Goal: Transaction & Acquisition: Purchase product/service

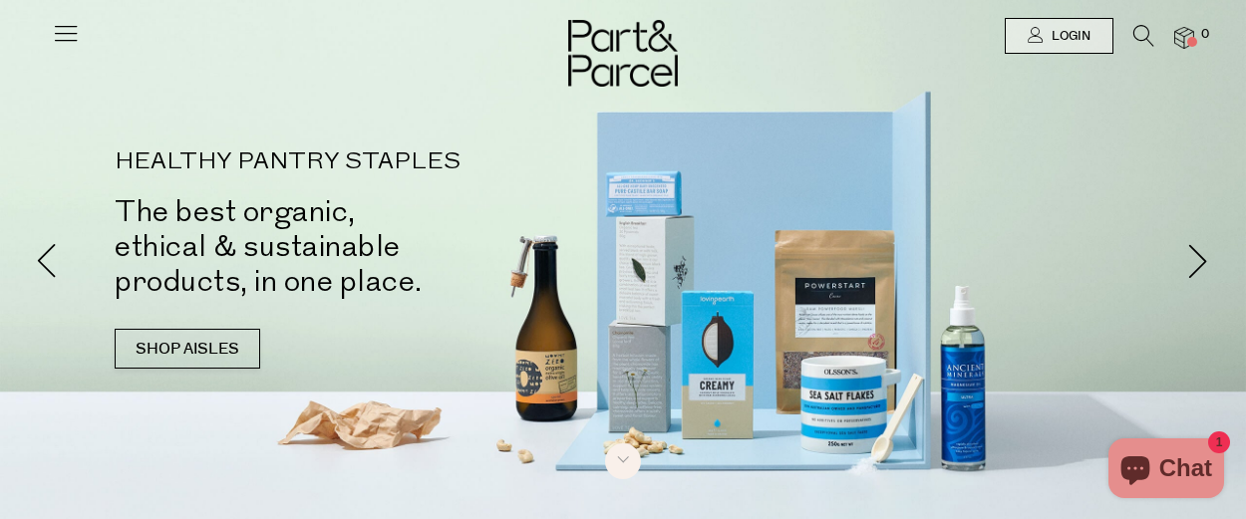
click at [1143, 29] on icon at bounding box center [1143, 36] width 21 height 22
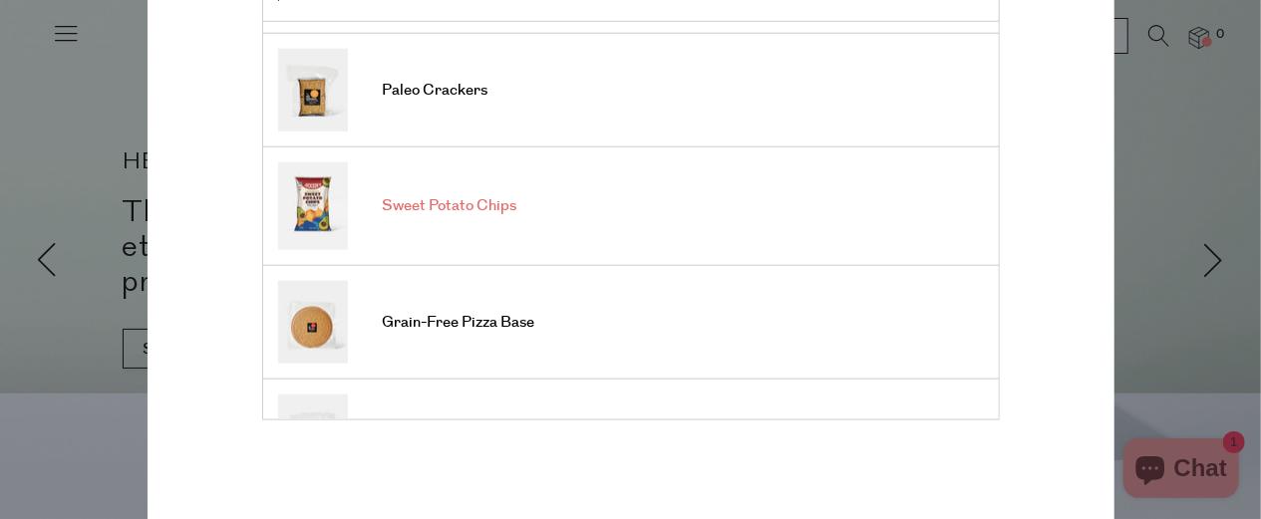
scroll to position [299, 0]
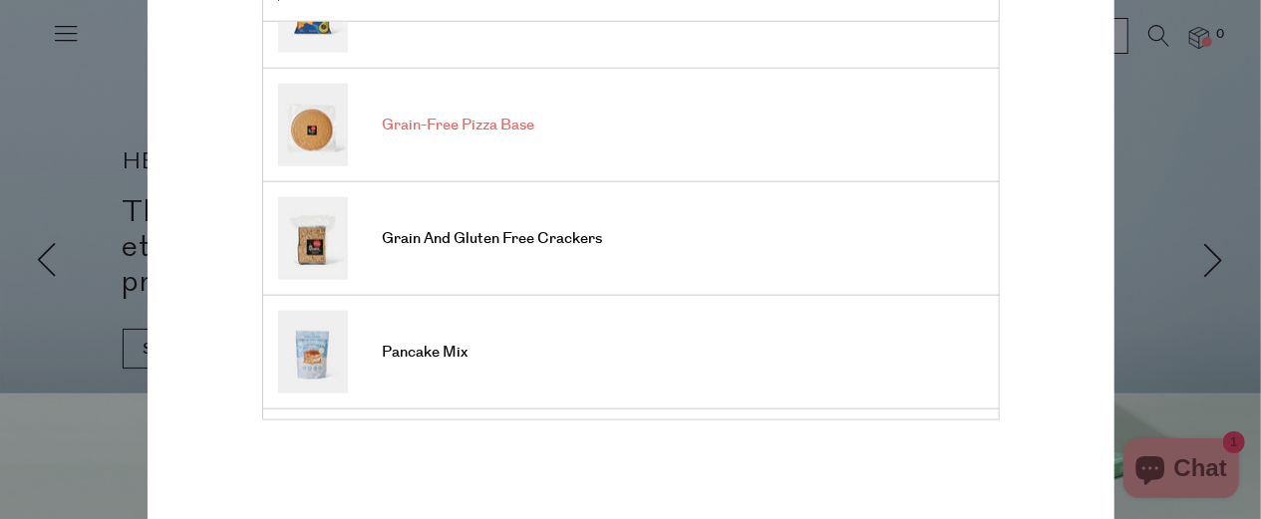
type input "paleo"
click at [456, 121] on span "Grain-Free Pizza Base" at bounding box center [459, 126] width 152 height 20
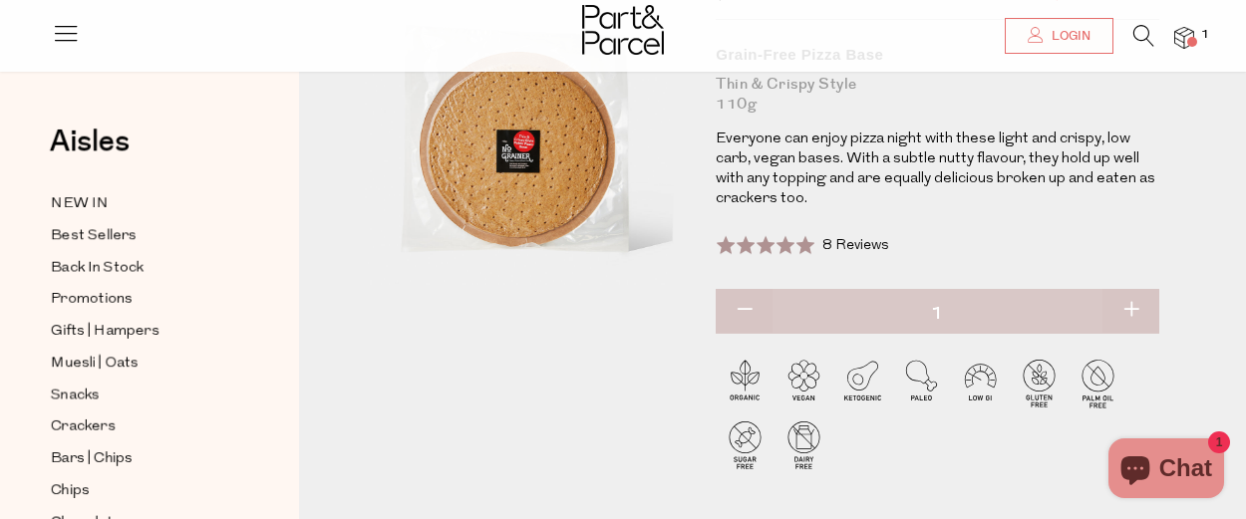
click at [1132, 308] on button "button" at bounding box center [1130, 311] width 57 height 44
type input "2"
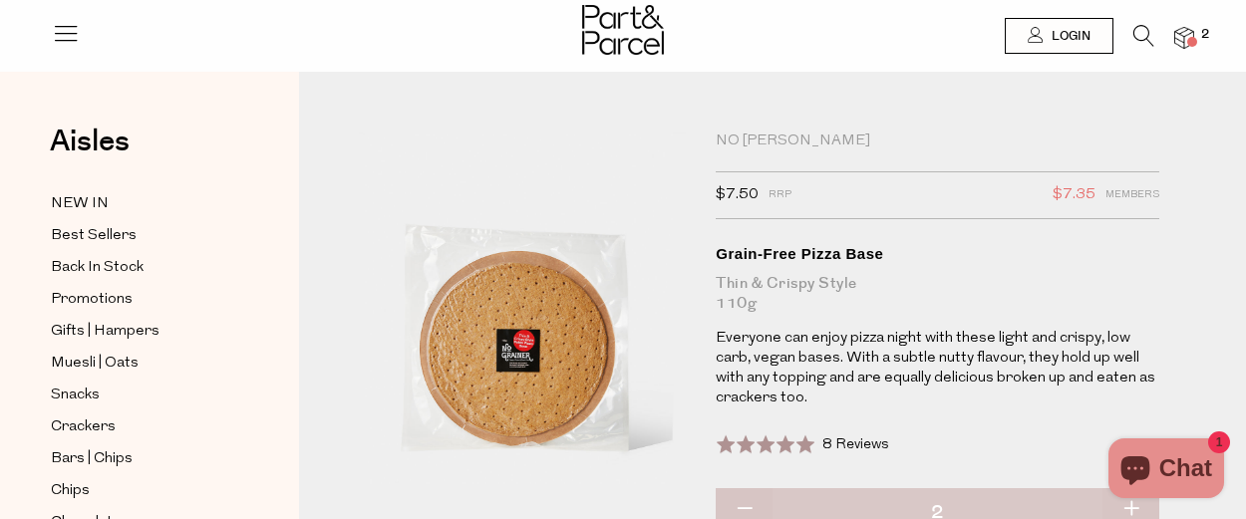
click at [1134, 27] on icon at bounding box center [1143, 36] width 21 height 22
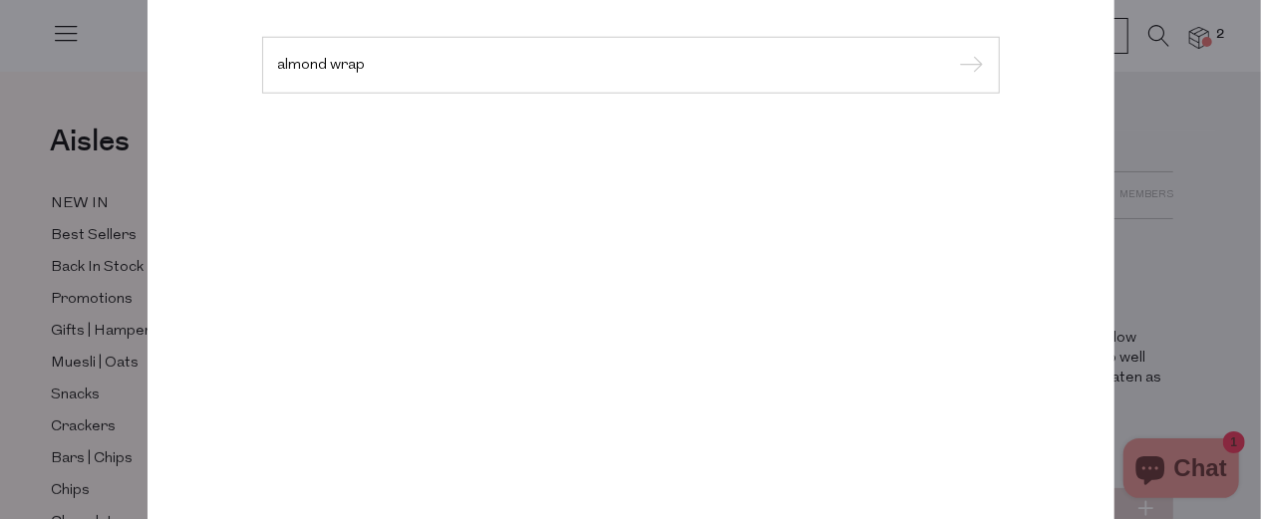
type input "almond wrap"
click at [954, 51] on input "submit" at bounding box center [969, 66] width 30 height 30
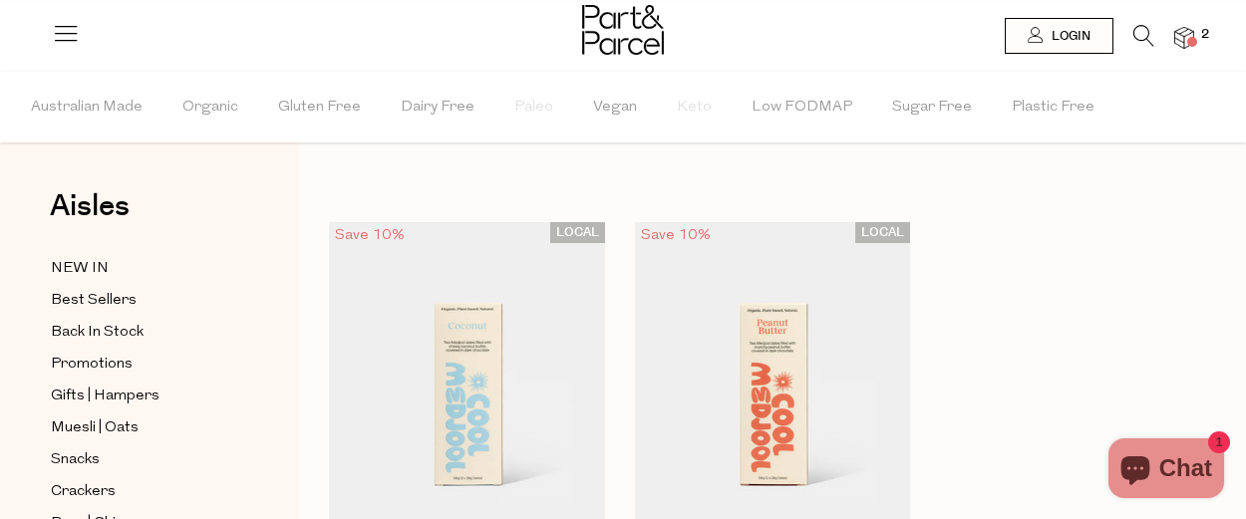
click at [1131, 31] on li at bounding box center [1133, 40] width 41 height 31
click at [1133, 25] on icon at bounding box center [1143, 36] width 21 height 22
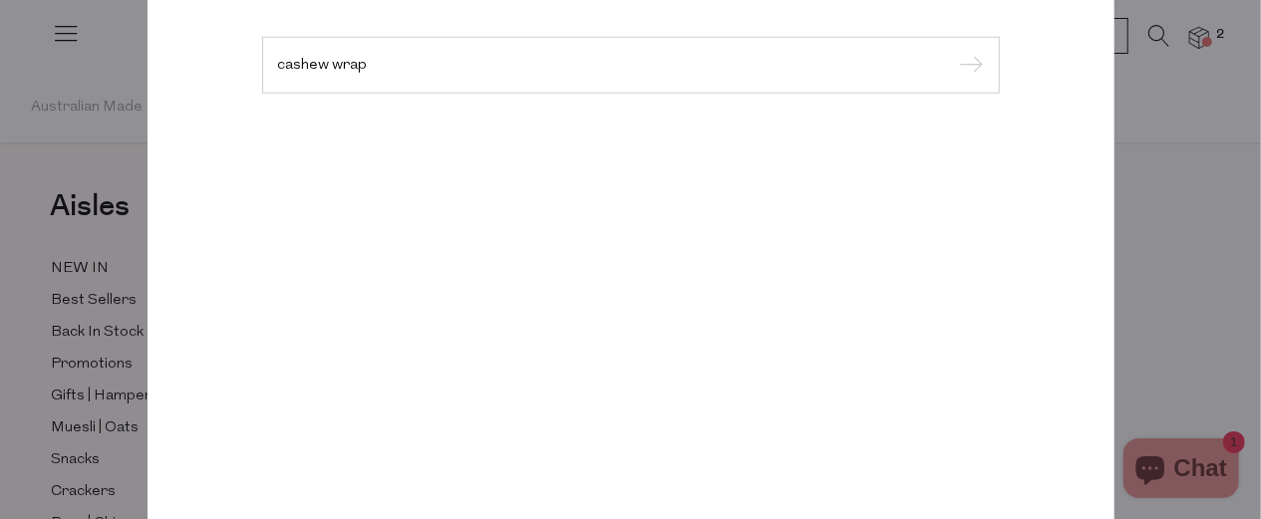
type input "cashew wrap"
click at [954, 51] on input "submit" at bounding box center [969, 66] width 30 height 30
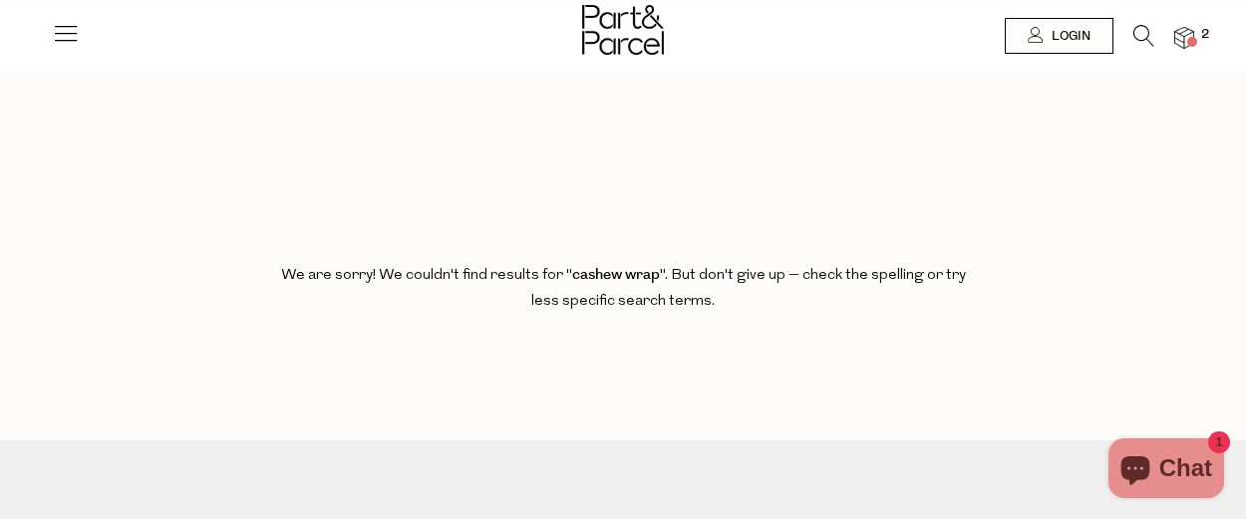
click at [1146, 33] on icon at bounding box center [1143, 36] width 21 height 22
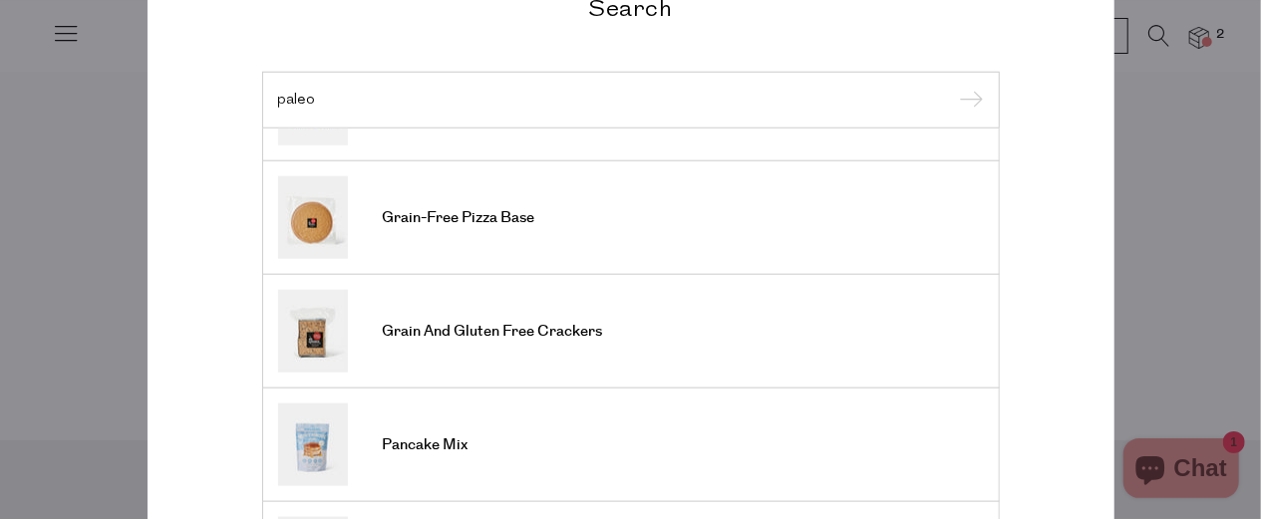
scroll to position [340, 0]
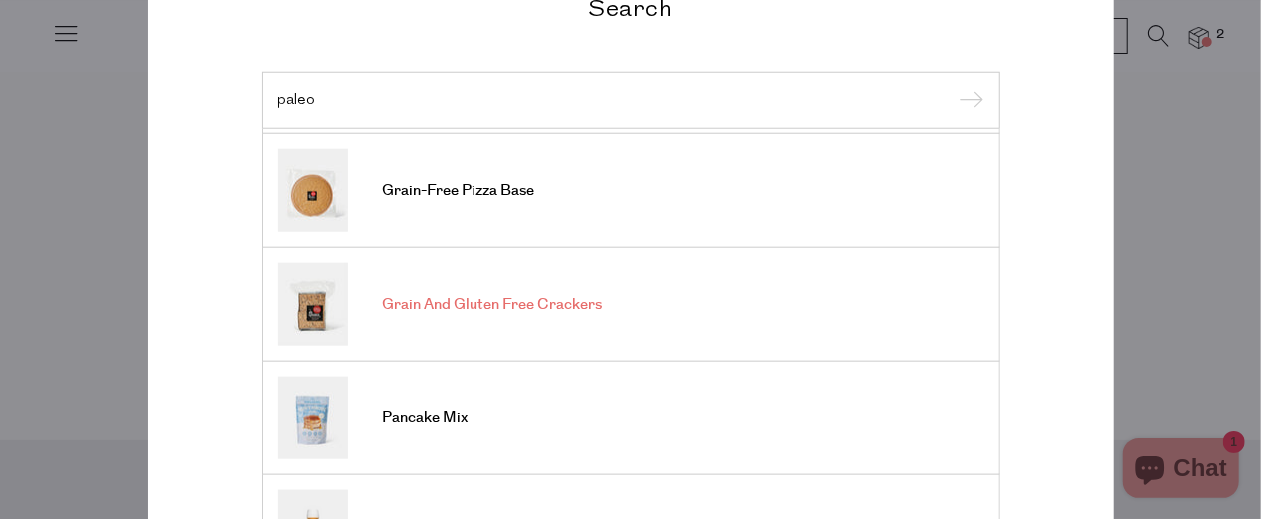
type input "paleo"
click at [449, 300] on span "Grain And Gluten Free Crackers" at bounding box center [493, 305] width 220 height 20
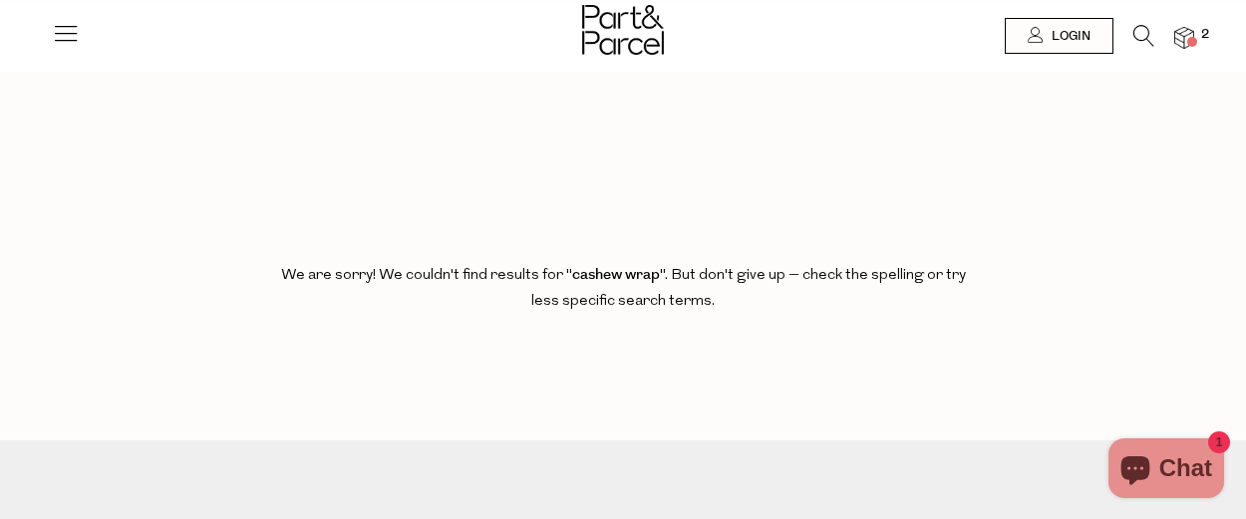
click at [68, 29] on icon at bounding box center [66, 33] width 28 height 28
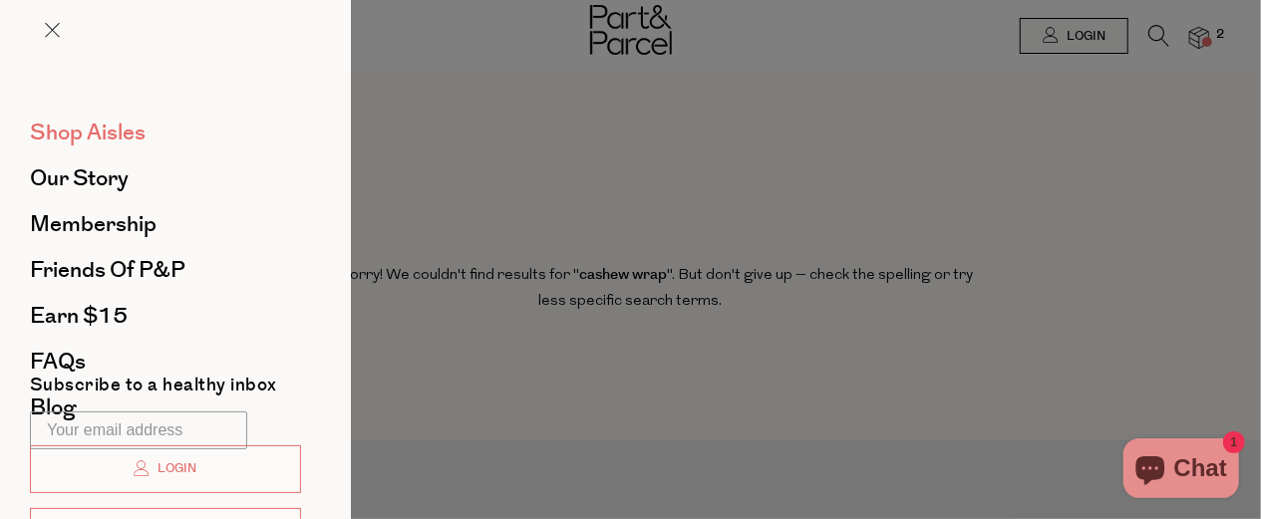
click at [100, 137] on span "Shop Aisles" at bounding box center [88, 133] width 116 height 32
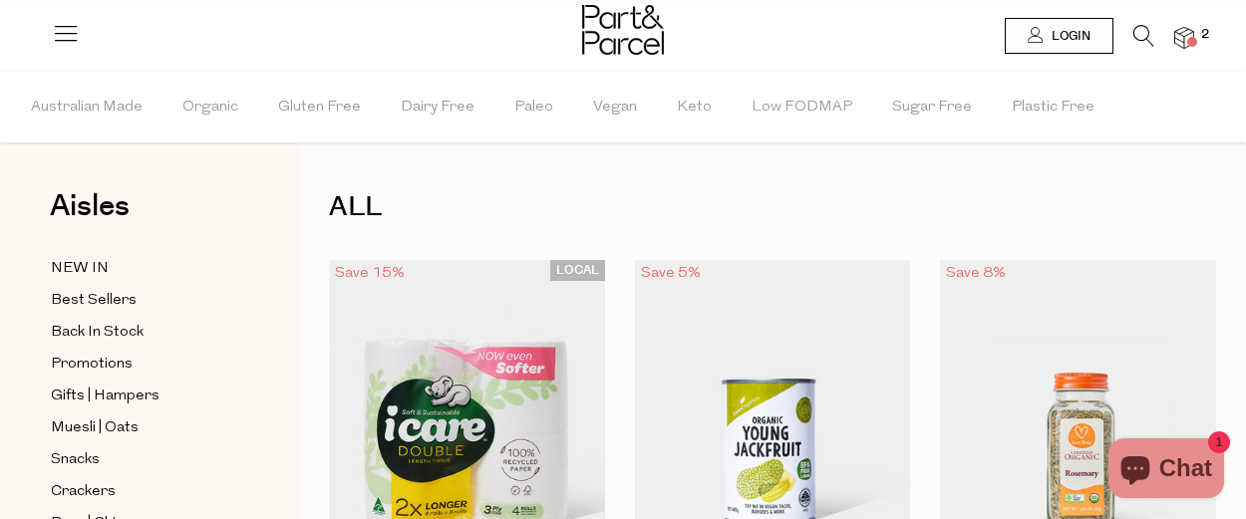
click at [1129, 33] on li at bounding box center [1133, 40] width 41 height 31
click at [1133, 31] on icon at bounding box center [1143, 36] width 21 height 22
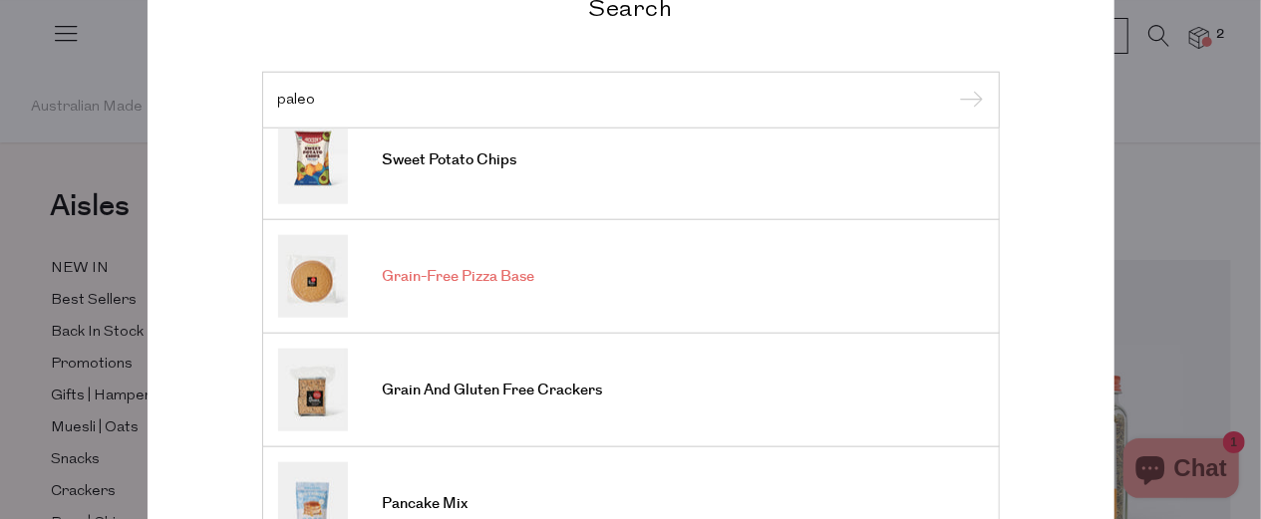
scroll to position [299, 0]
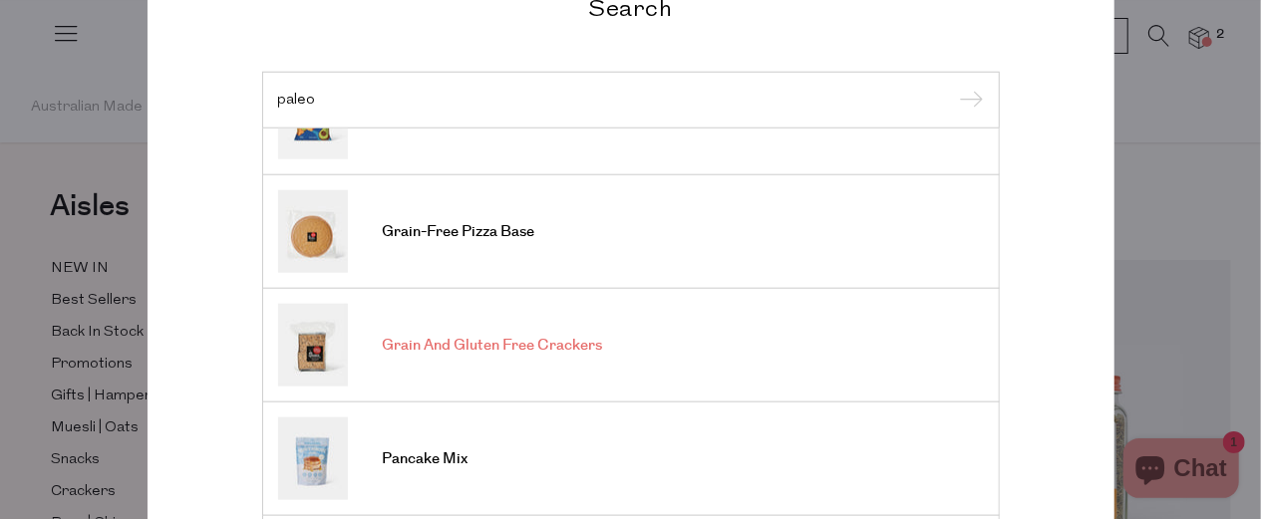
type input "paleo"
click at [425, 338] on span "Grain And Gluten Free Crackers" at bounding box center [493, 346] width 220 height 20
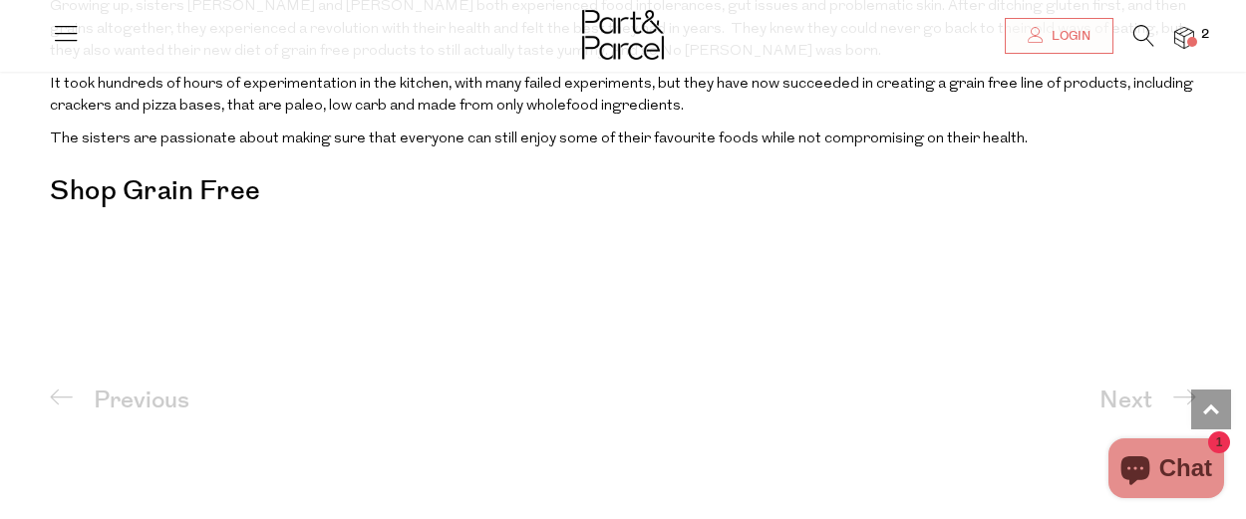
scroll to position [2591, 0]
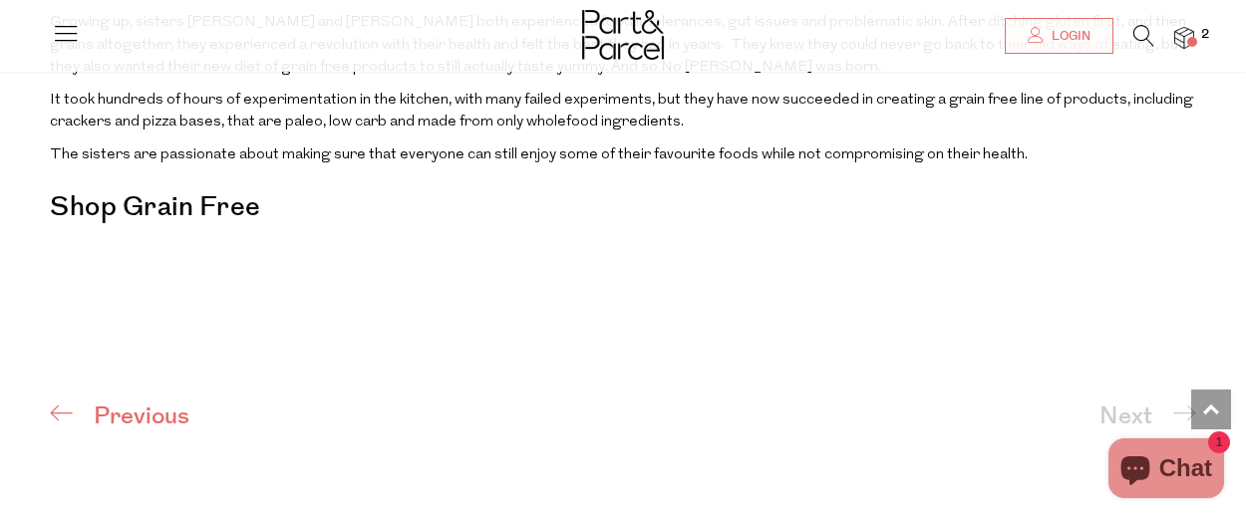
click at [62, 401] on span at bounding box center [62, 413] width 24 height 24
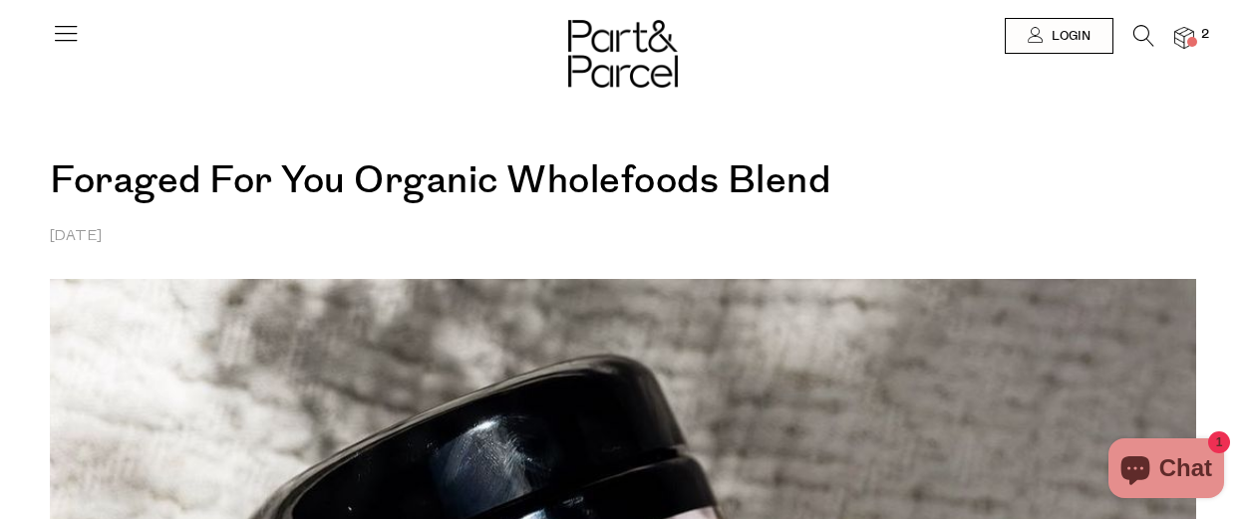
click at [1139, 33] on icon at bounding box center [1143, 36] width 21 height 22
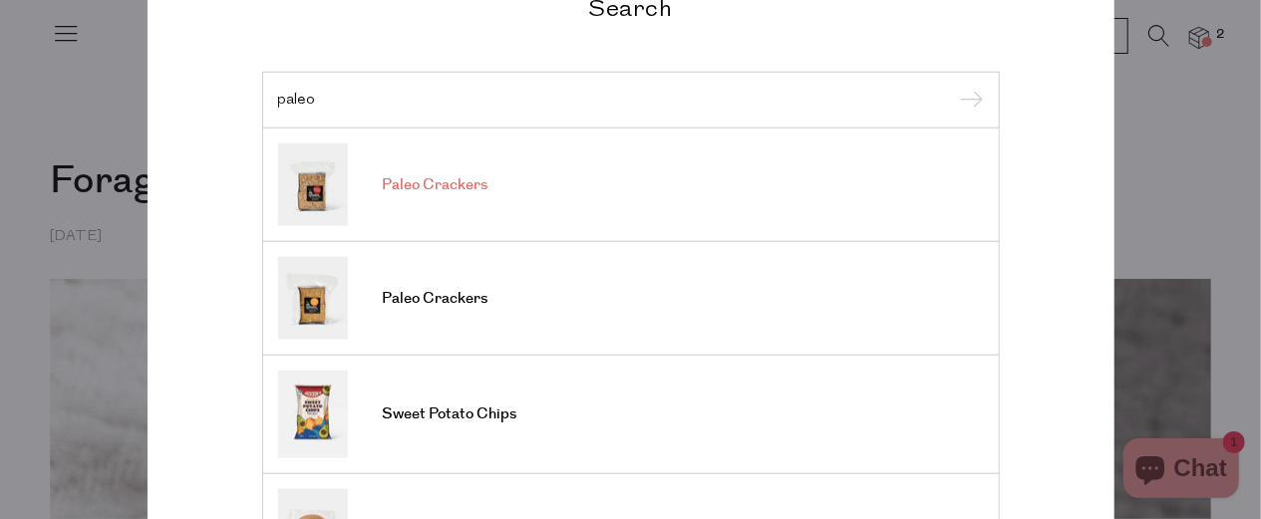
type input "paleo"
click at [419, 188] on span "Paleo Crackers" at bounding box center [436, 185] width 106 height 20
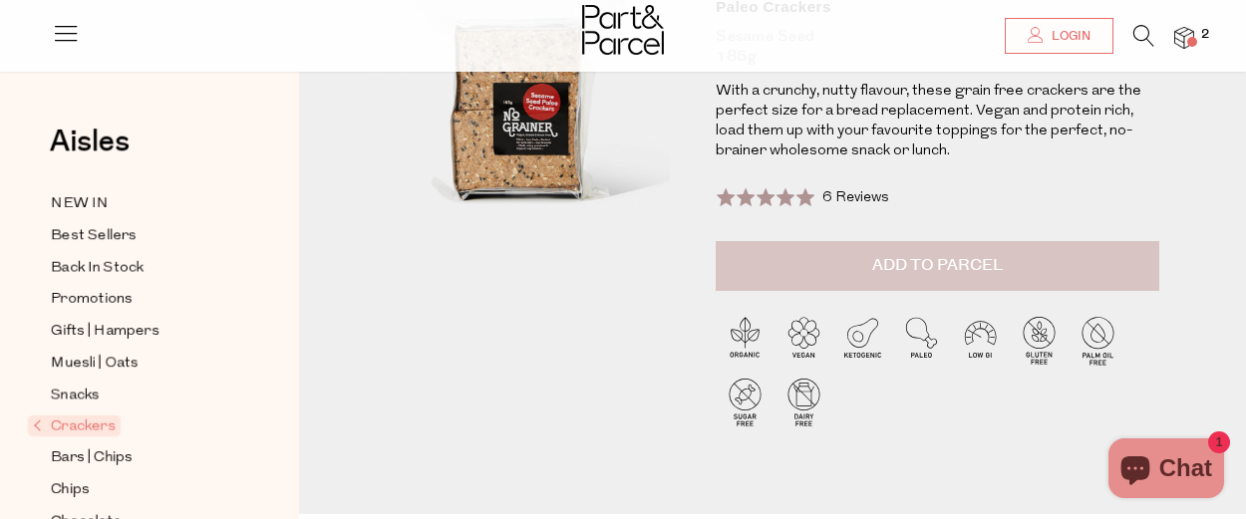
scroll to position [199, 0]
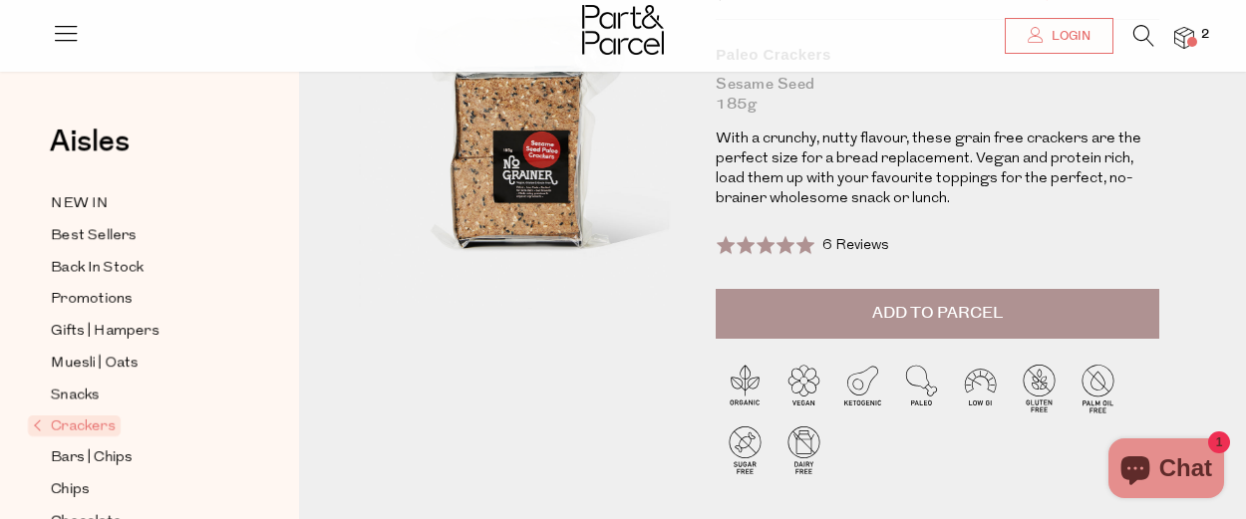
click at [908, 305] on span "Add to Parcel" at bounding box center [937, 313] width 131 height 23
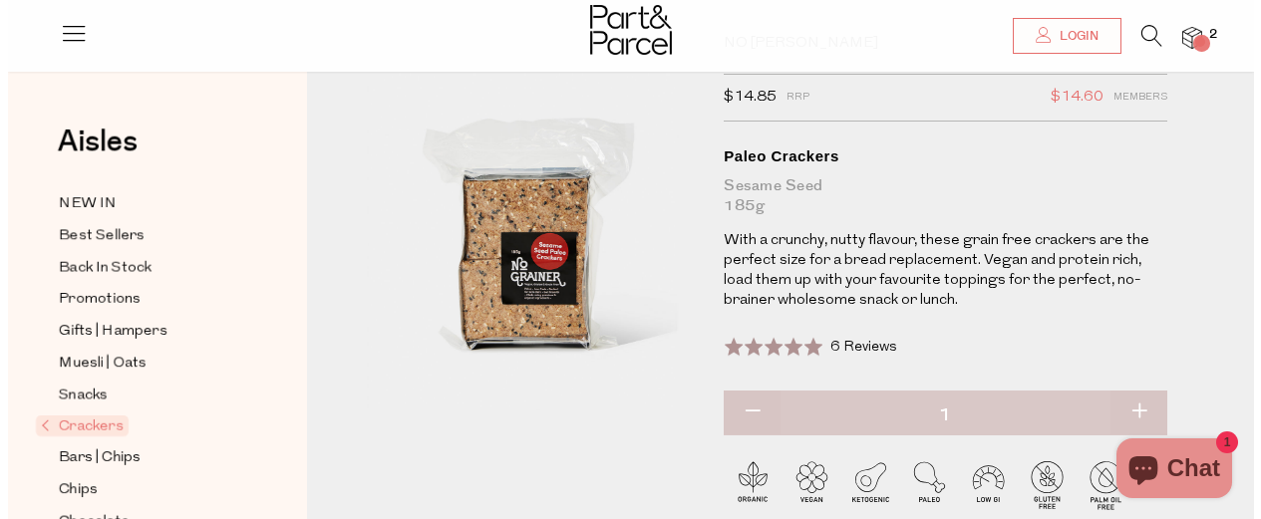
scroll to position [0, 0]
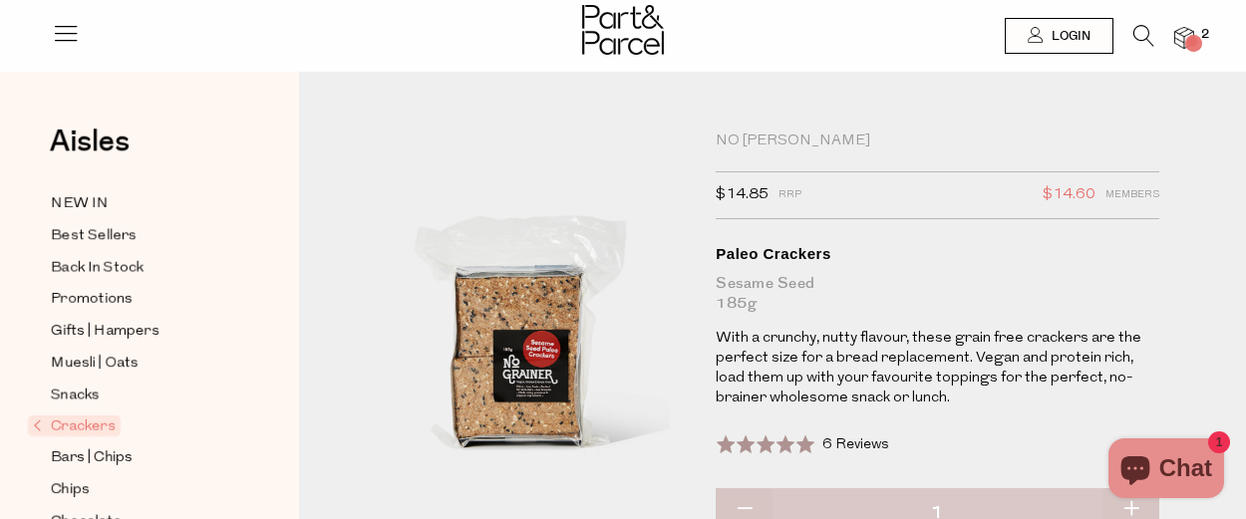
click at [1180, 37] on img at bounding box center [1184, 38] width 20 height 23
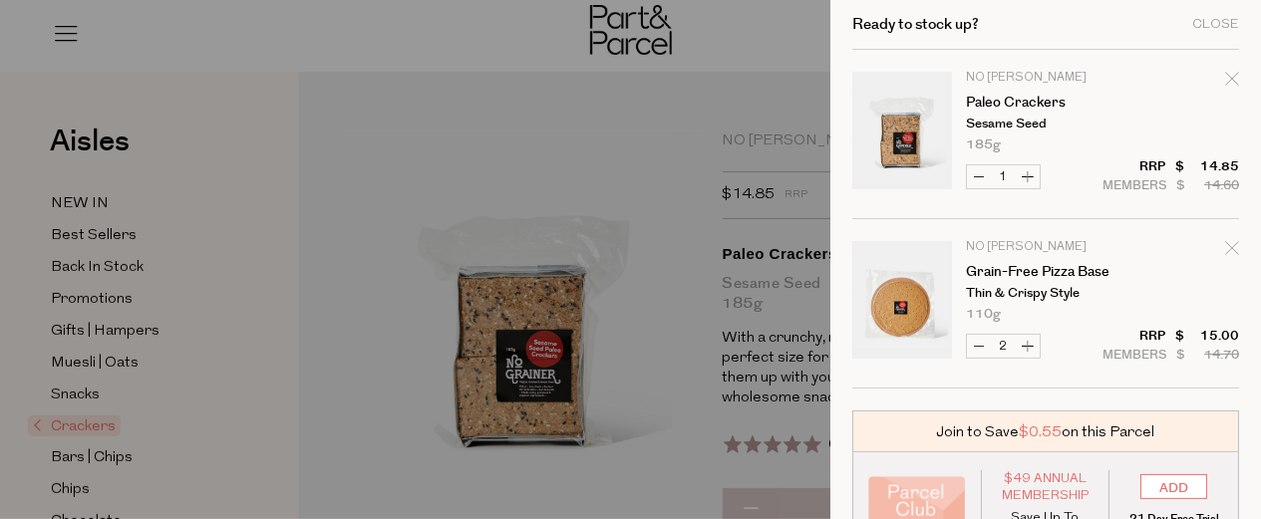
scroll to position [201, 0]
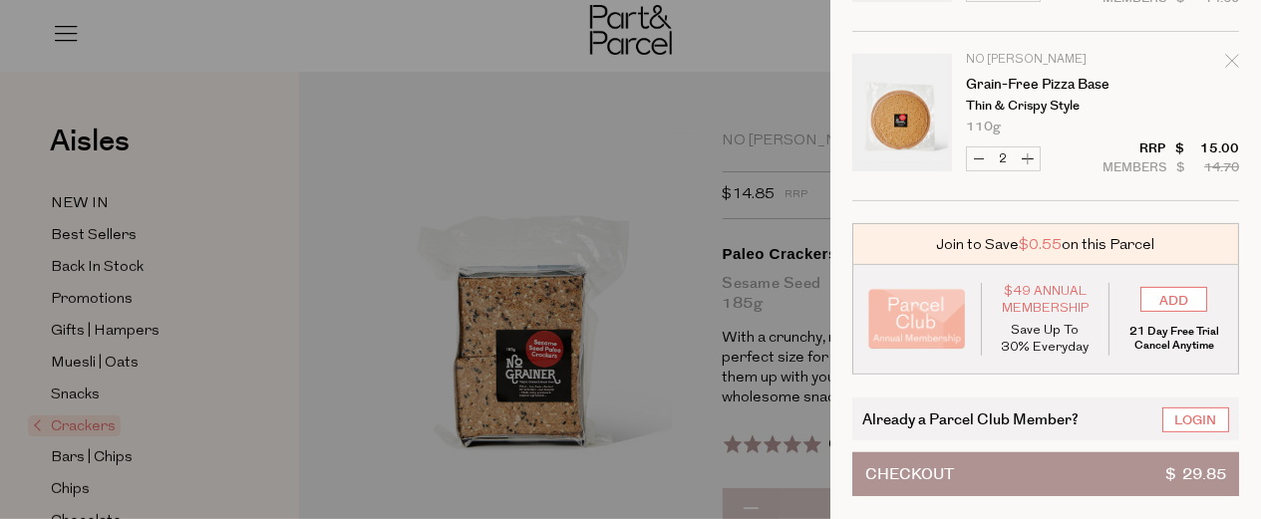
click at [987, 453] on button "Checkout $ 29.85" at bounding box center [1045, 474] width 387 height 44
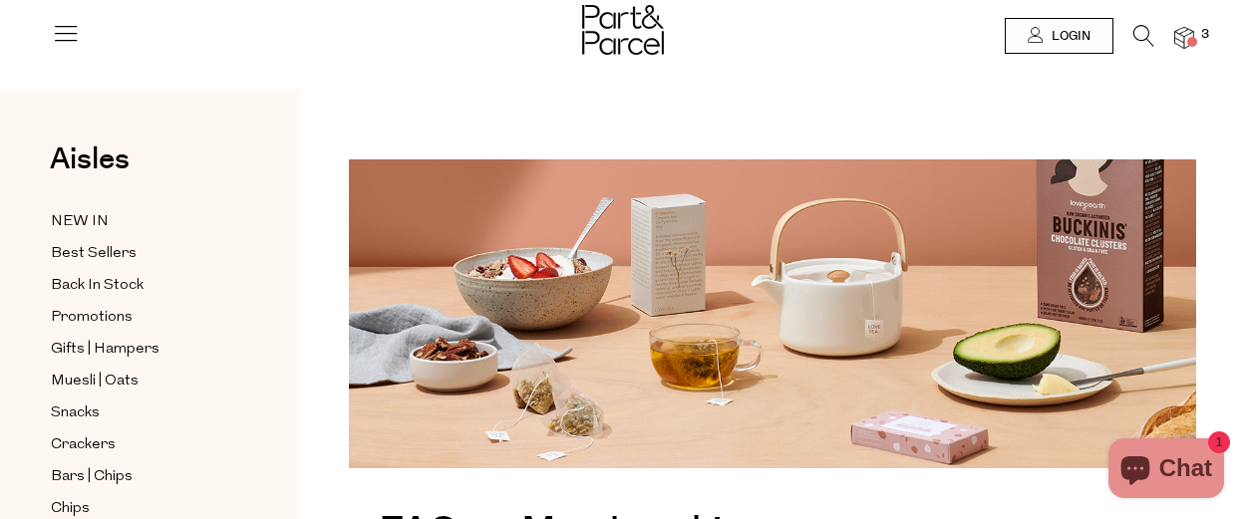
click at [62, 23] on icon at bounding box center [66, 33] width 28 height 28
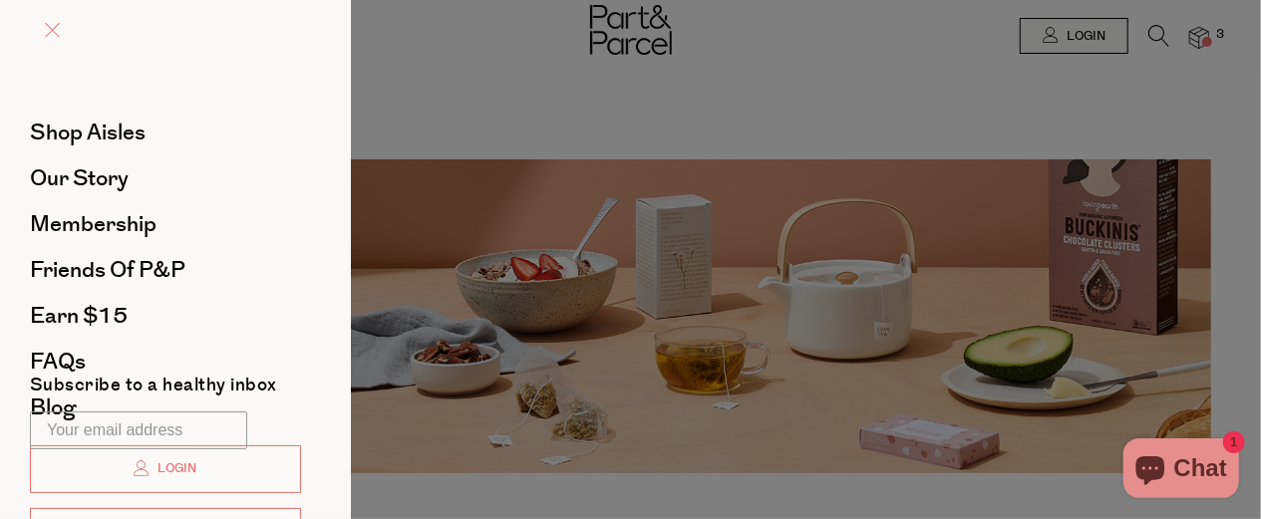
click at [50, 25] on span at bounding box center [52, 30] width 15 height 15
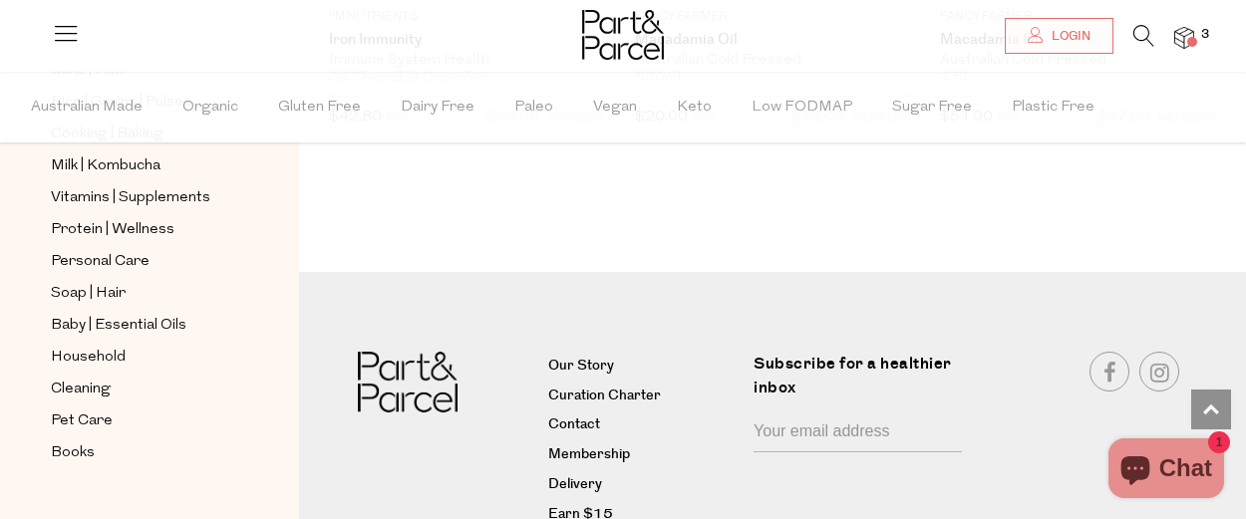
scroll to position [4937, 0]
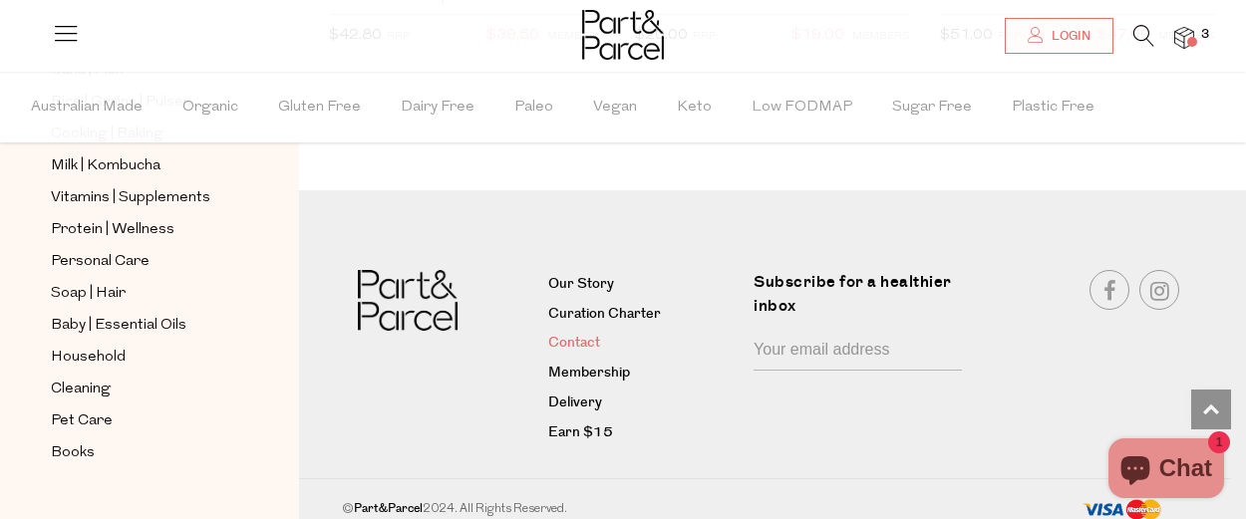
click at [588, 332] on link "Contact" at bounding box center [643, 344] width 190 height 24
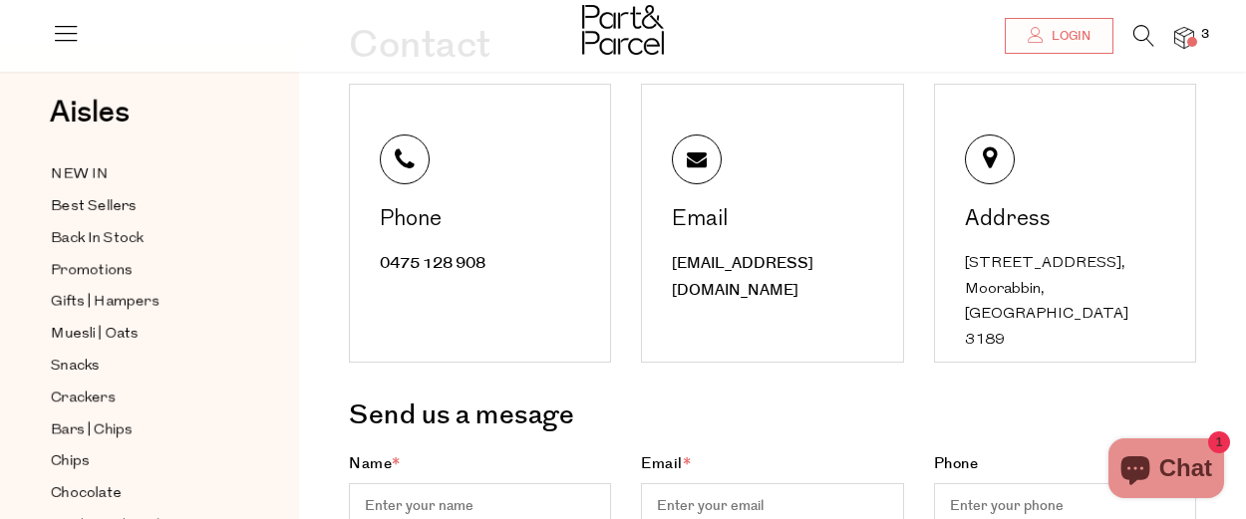
scroll to position [100, 0]
